Goal: Information Seeking & Learning: Find specific fact

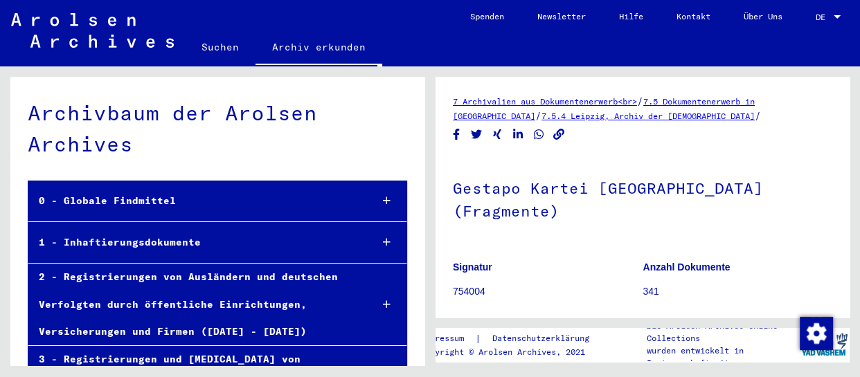
click at [214, 41] on link "Suchen" at bounding box center [220, 46] width 71 height 33
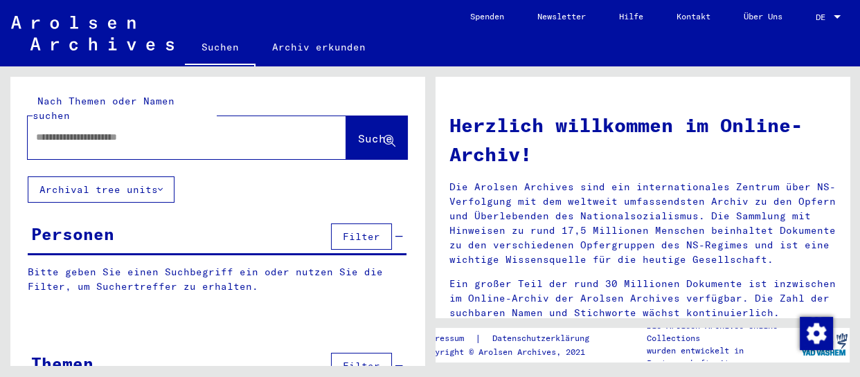
click at [122, 134] on div at bounding box center [166, 137] width 277 height 31
click at [91, 130] on input "text" at bounding box center [170, 137] width 269 height 15
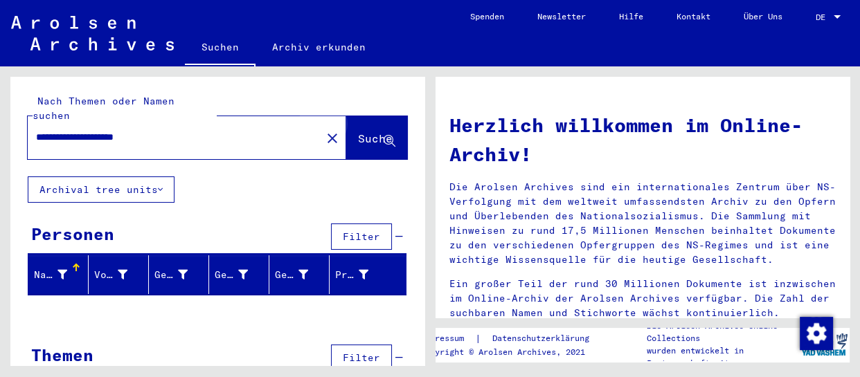
click at [364, 131] on span "Suche" at bounding box center [375, 138] width 35 height 14
drag, startPoint x: 194, startPoint y: 124, endPoint x: 121, endPoint y: 125, distance: 72.7
click at [121, 130] on input "**********" at bounding box center [170, 137] width 269 height 15
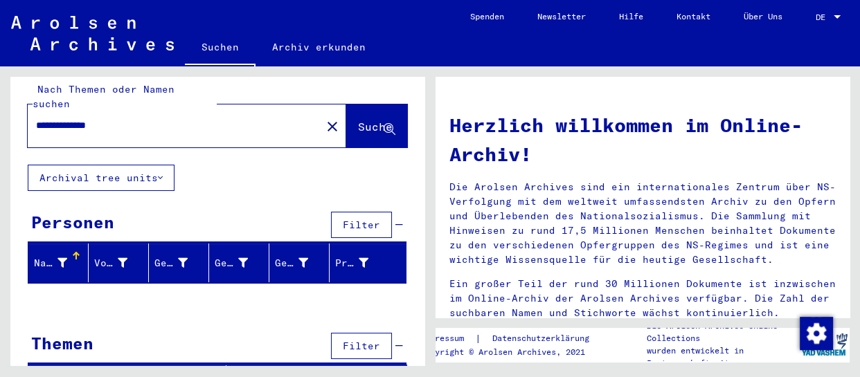
scroll to position [21, 0]
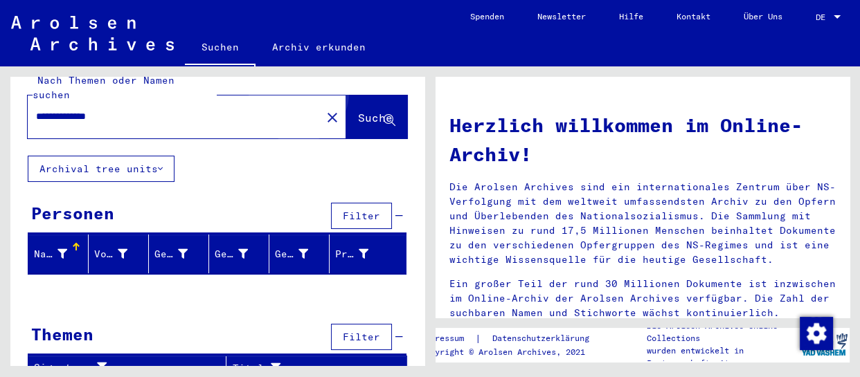
click at [346, 96] on button "Suche" at bounding box center [376, 117] width 61 height 43
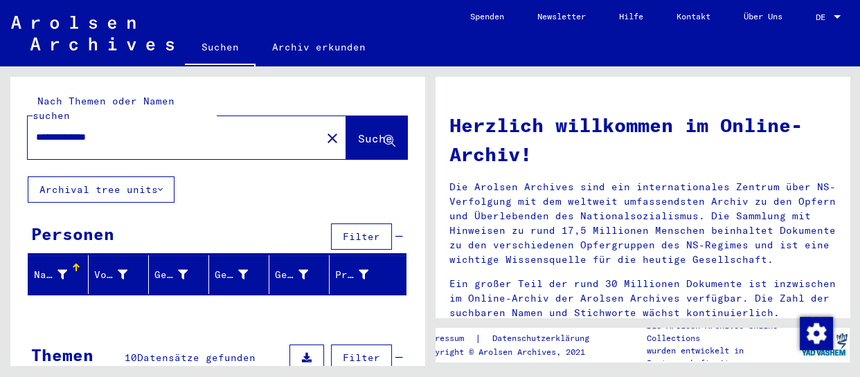
drag, startPoint x: 201, startPoint y: 111, endPoint x: 0, endPoint y: 118, distance: 201.5
click at [0, 118] on div "**********" at bounding box center [215, 215] width 430 height 299
drag, startPoint x: 115, startPoint y: 126, endPoint x: 0, endPoint y: 129, distance: 114.9
click at [0, 129] on div "**********" at bounding box center [215, 215] width 430 height 299
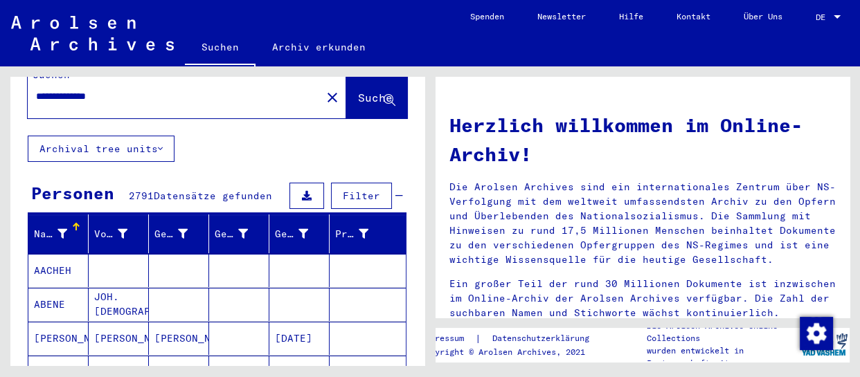
scroll to position [62, 0]
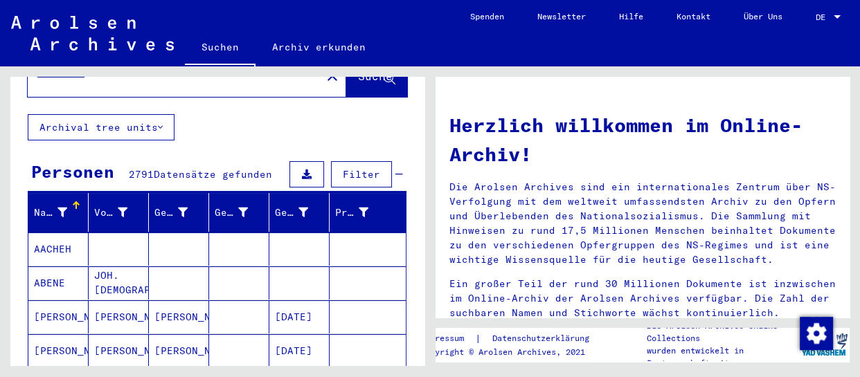
click at [364, 168] on span "Filter" at bounding box center [361, 174] width 37 height 12
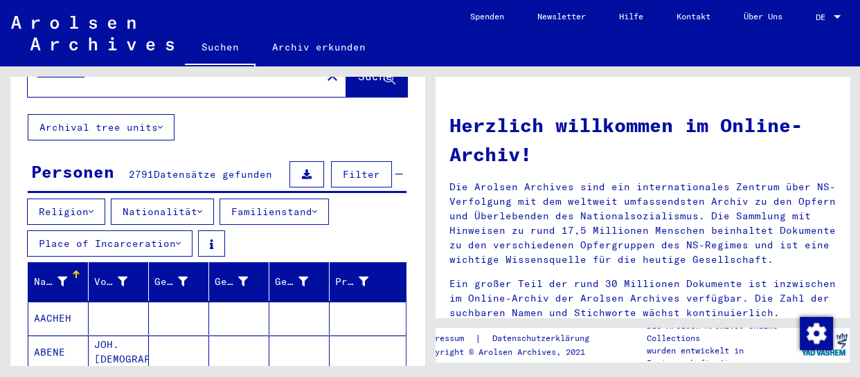
click at [111, 230] on button "Place of Incarceration" at bounding box center [109, 243] width 165 height 26
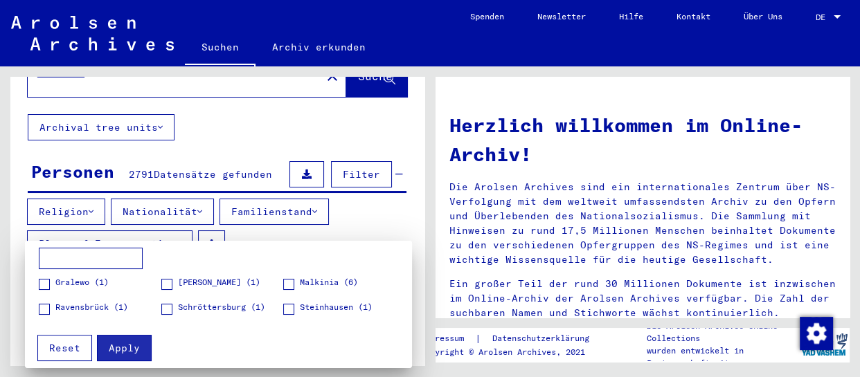
click at [343, 219] on div at bounding box center [430, 188] width 860 height 377
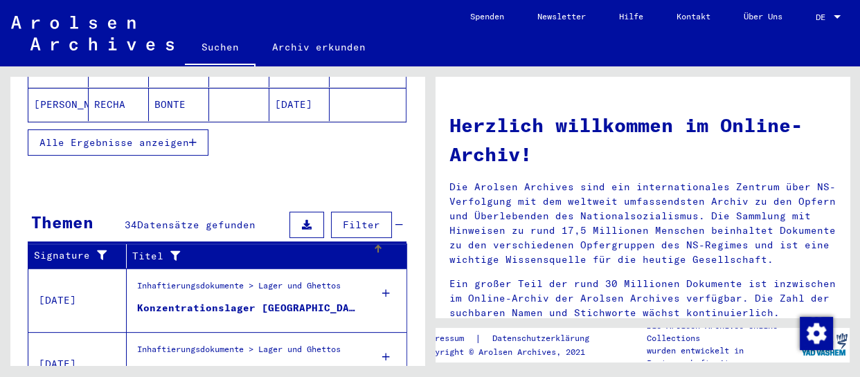
scroll to position [440, 0]
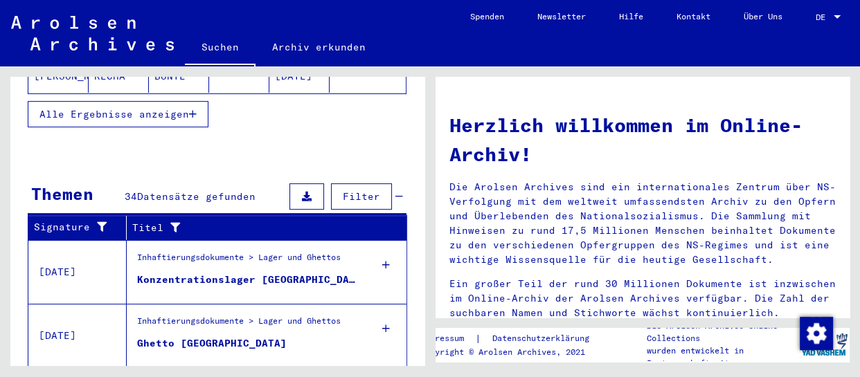
click at [358, 187] on button "Filter" at bounding box center [361, 196] width 61 height 26
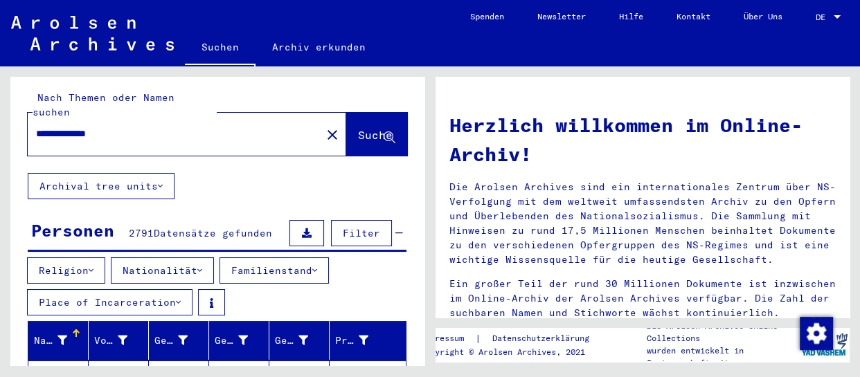
scroll to position [0, 0]
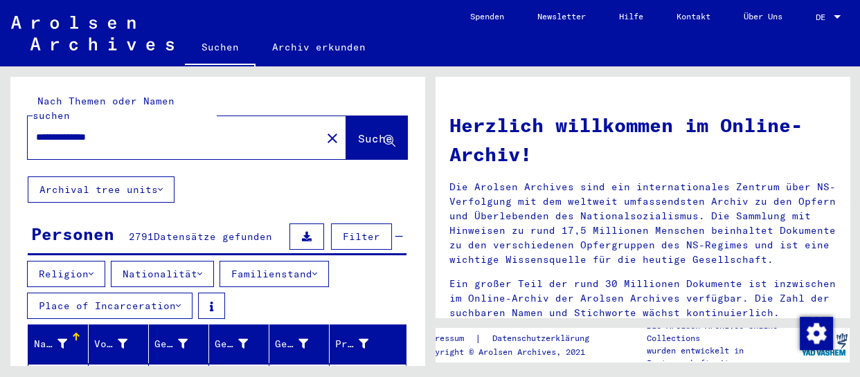
click at [0, 122] on div "**********" at bounding box center [215, 215] width 430 height 299
type input "*********"
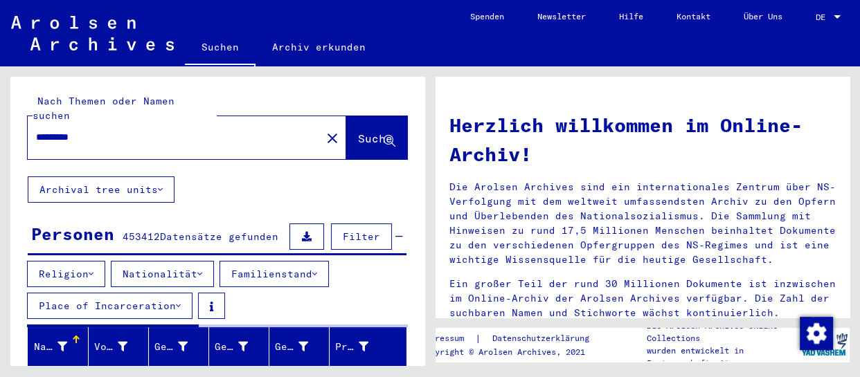
click at [345, 230] on span "Filter" at bounding box center [361, 236] width 37 height 12
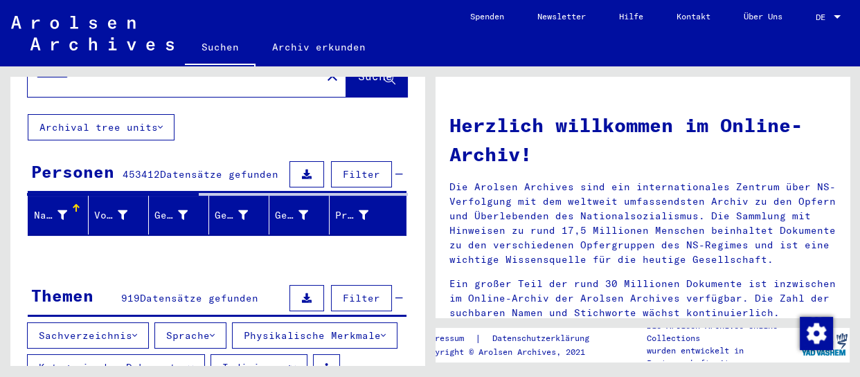
scroll to position [102, 0]
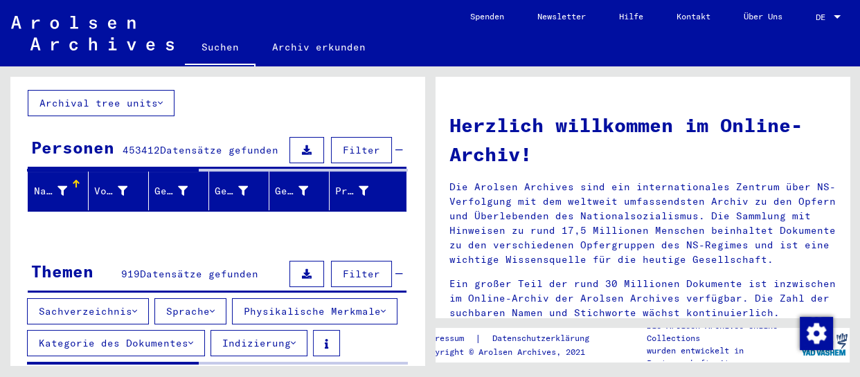
click at [358, 144] on span "Filter" at bounding box center [361, 150] width 37 height 12
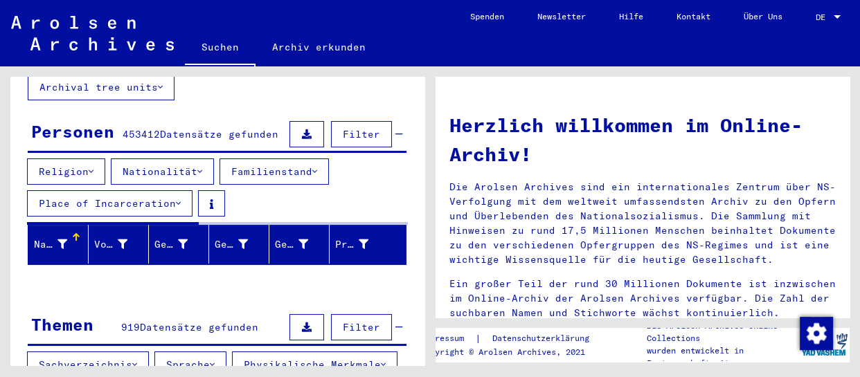
click at [127, 190] on button "Place of Incarceration" at bounding box center [109, 203] width 165 height 26
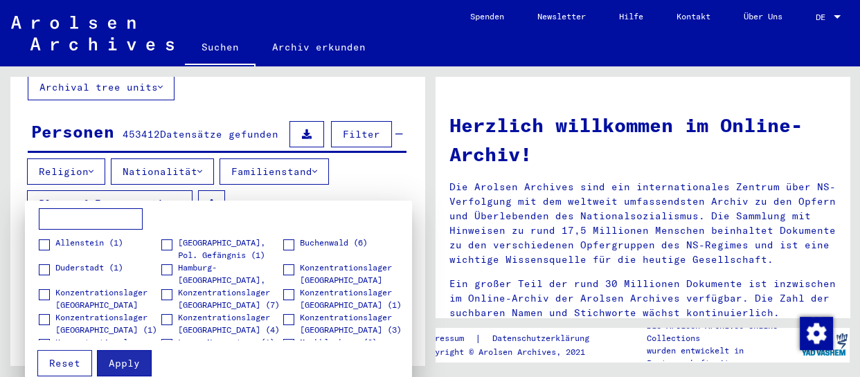
scroll to position [0, 0]
